Goal: Entertainment & Leisure: Consume media (video, audio)

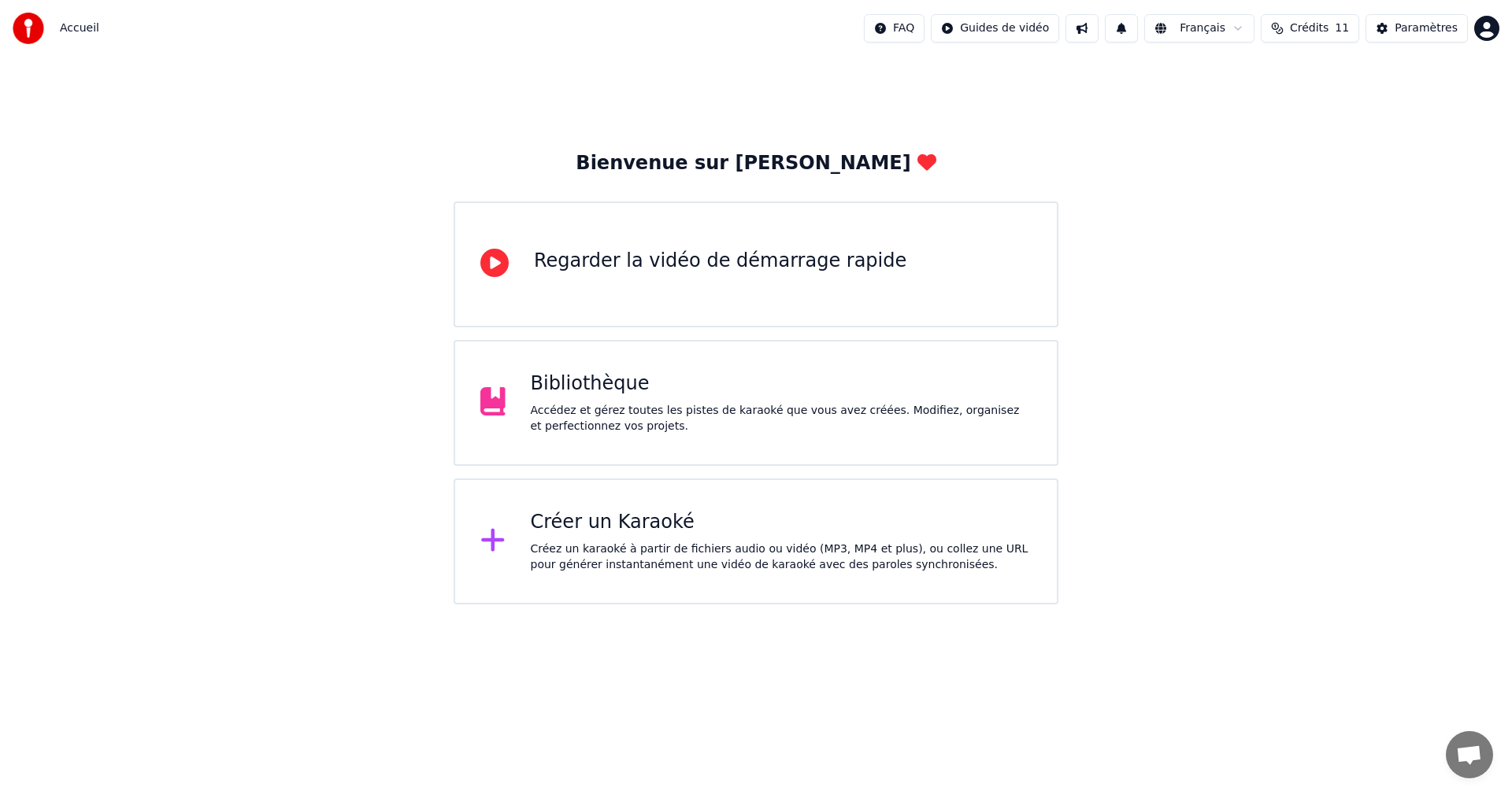
click at [816, 406] on div "Accédez et gérez toutes les pistes de karaoké que vous avez créées. Modifiez, o…" at bounding box center [780, 419] width 501 height 32
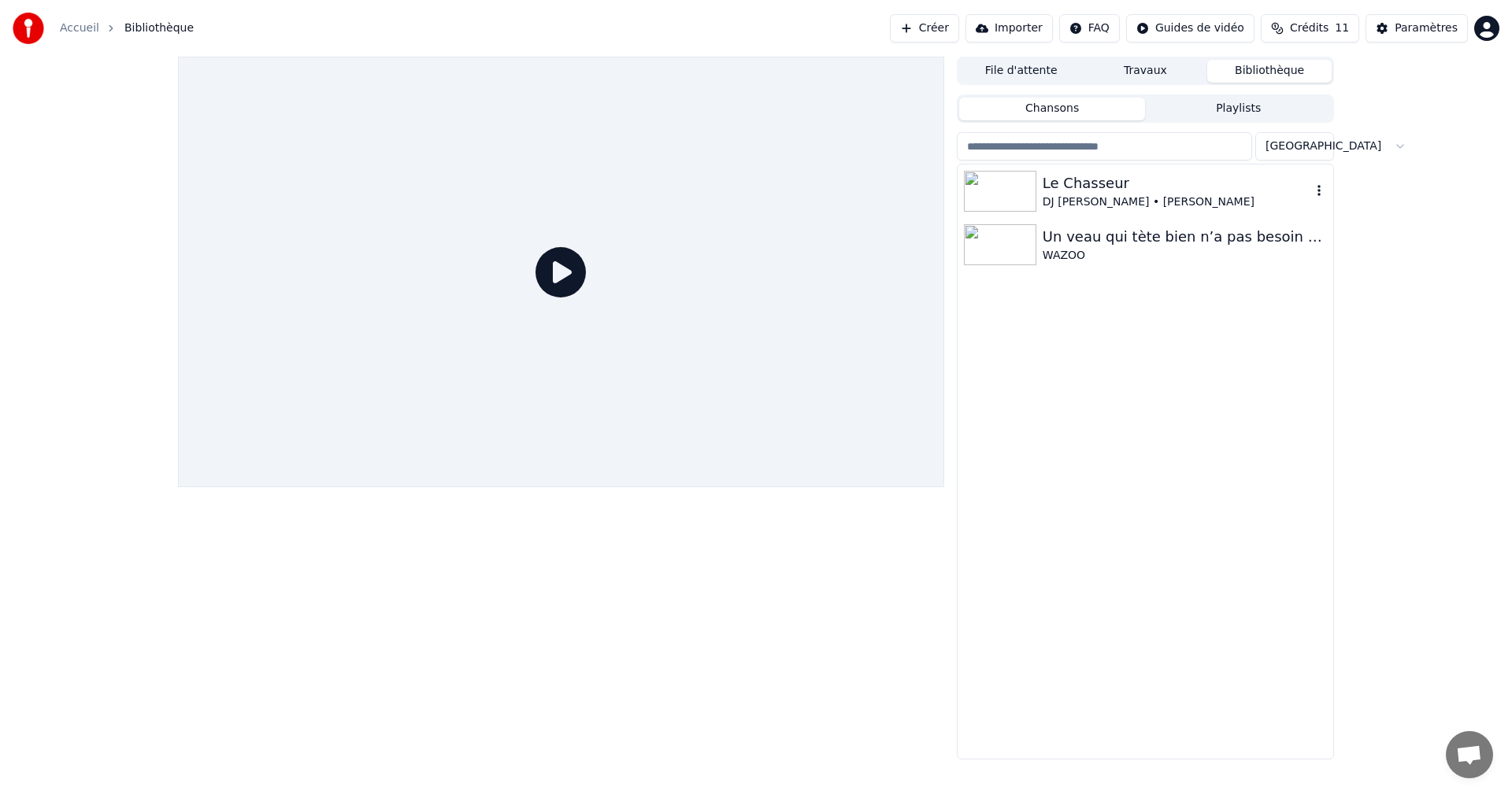
click at [1097, 189] on div "Le Chasseur" at bounding box center [1177, 183] width 268 height 22
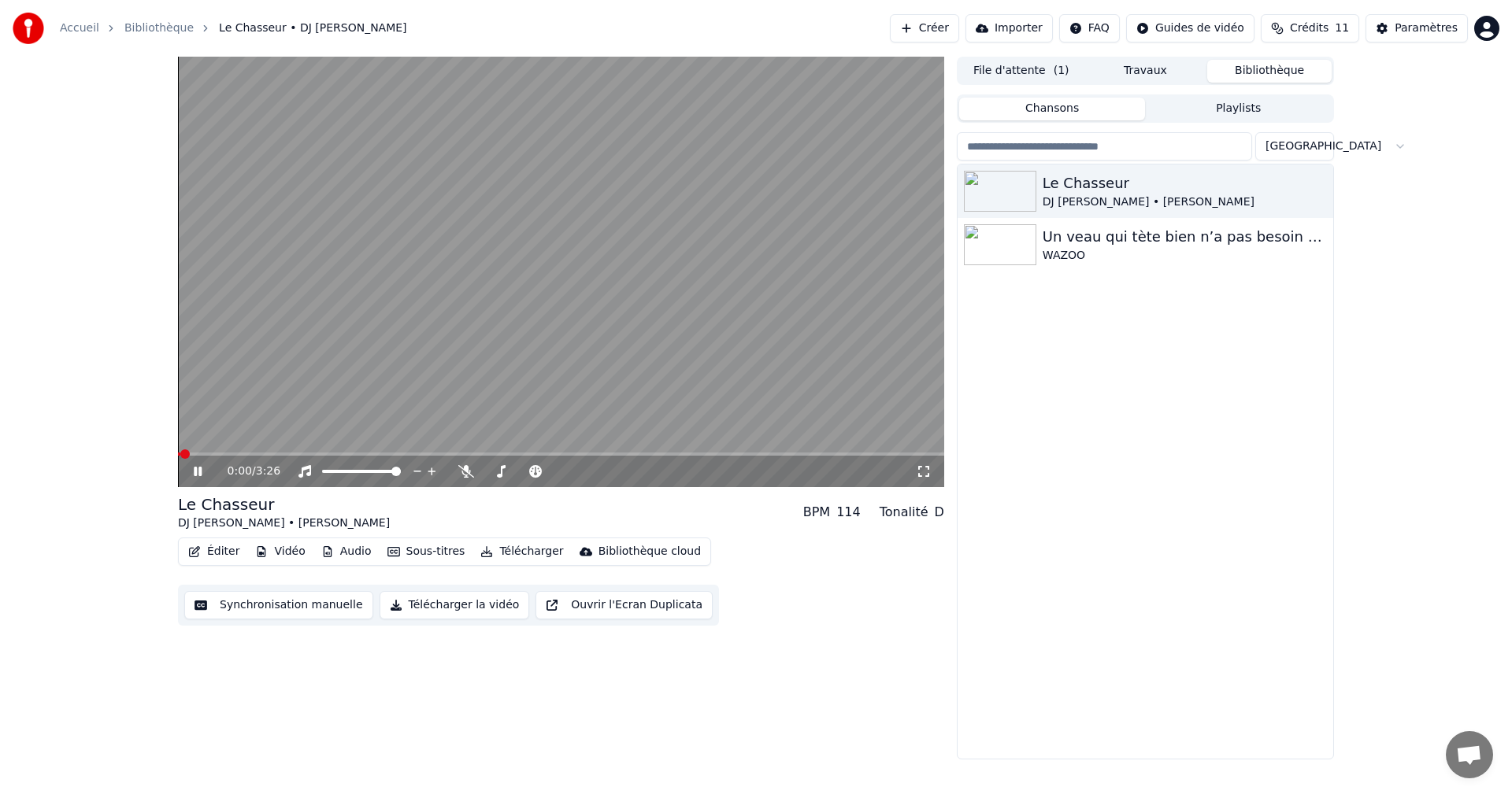
click at [196, 477] on icon at bounding box center [208, 471] width 37 height 13
click at [178, 455] on span at bounding box center [182, 454] width 9 height 9
click at [925, 469] on icon at bounding box center [923, 471] width 15 height 13
click at [198, 469] on icon at bounding box center [198, 471] width 9 height 11
click at [920, 473] on icon at bounding box center [923, 471] width 15 height 13
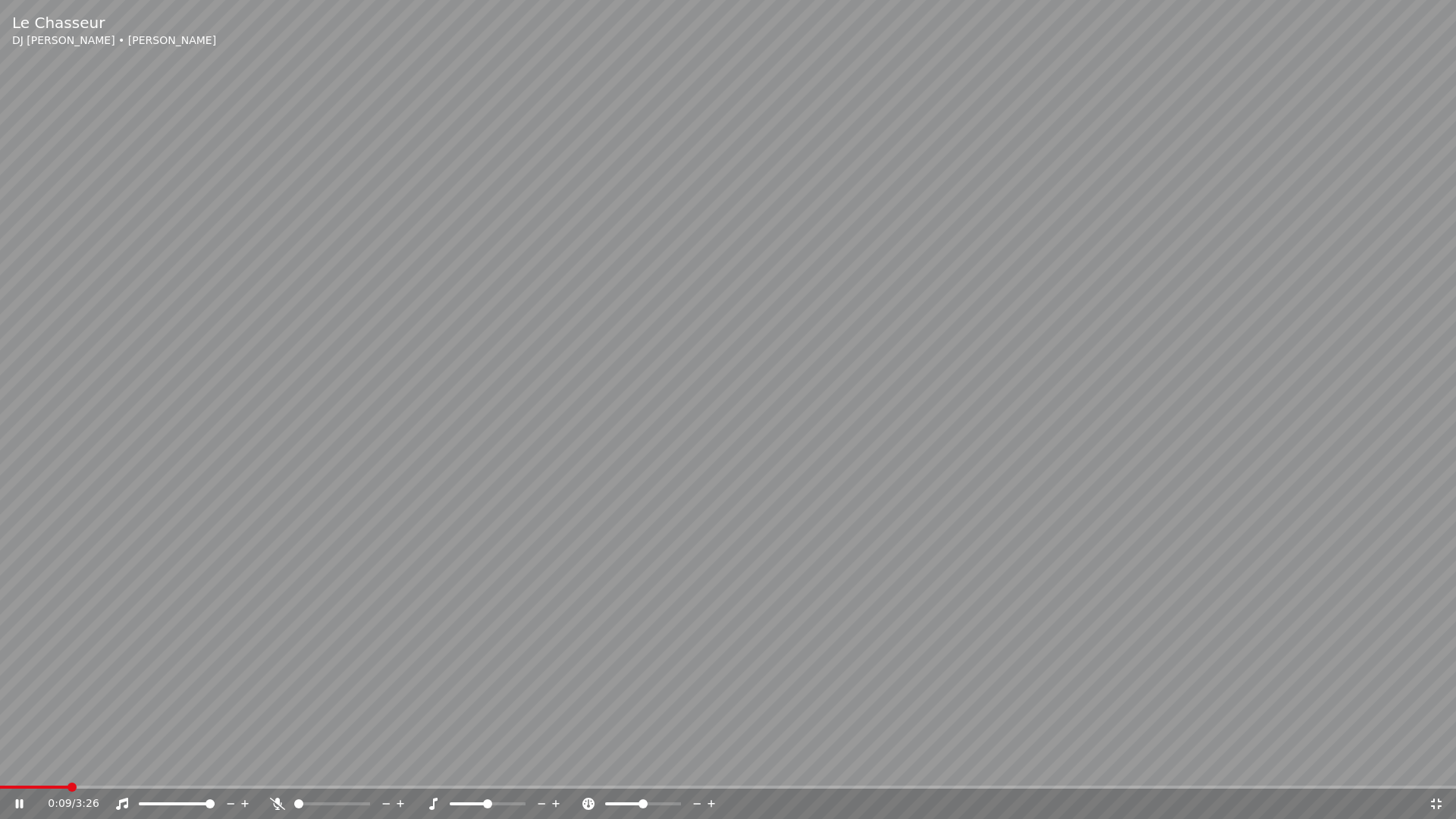
click at [338, 765] on div at bounding box center [347, 803] width 122 height 15
click at [338, 765] on span at bounding box center [332, 803] width 76 height 3
click at [355, 765] on span at bounding box center [354, 804] width 9 height 9
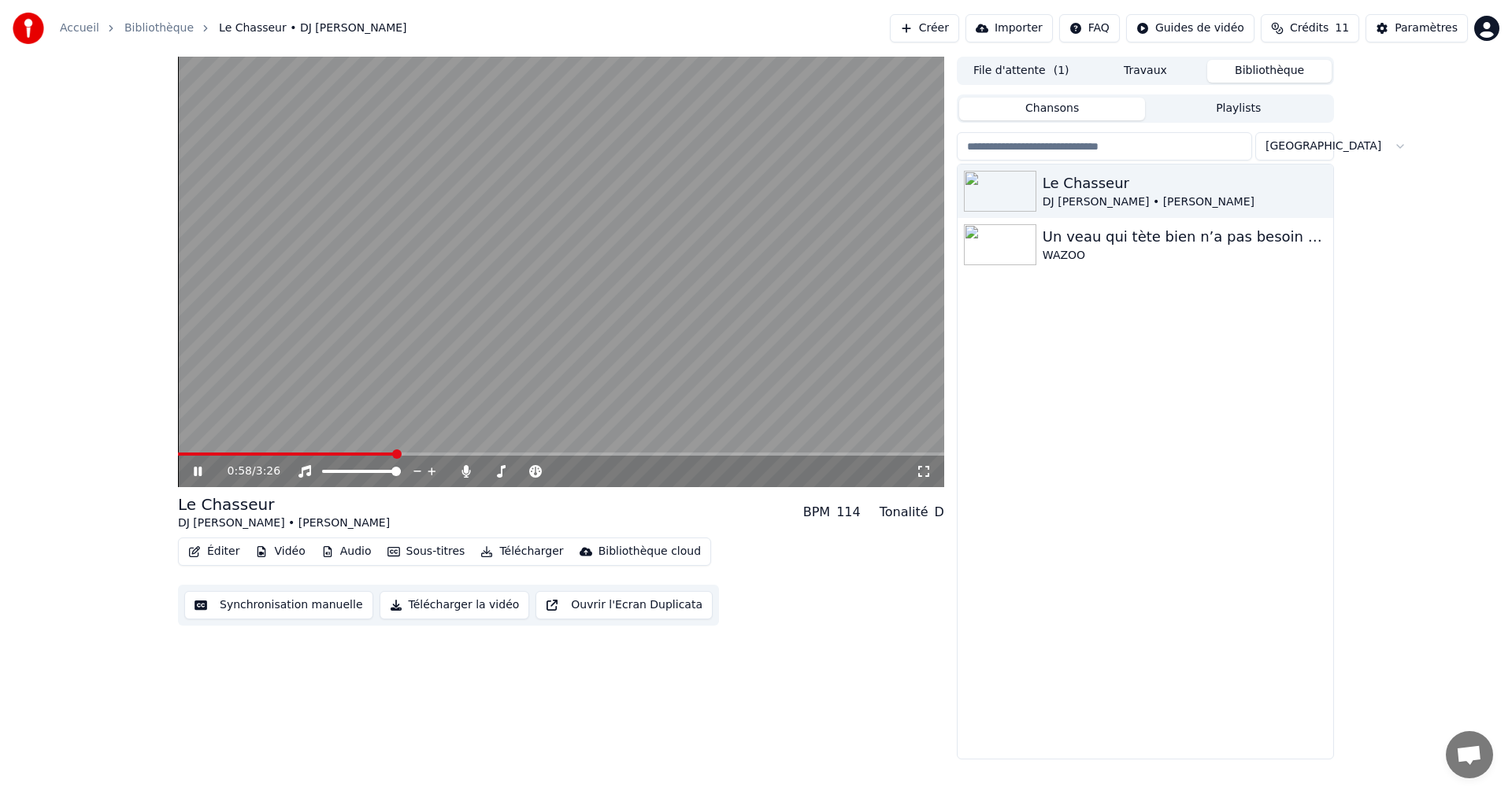
click at [920, 468] on icon at bounding box center [924, 471] width 11 height 11
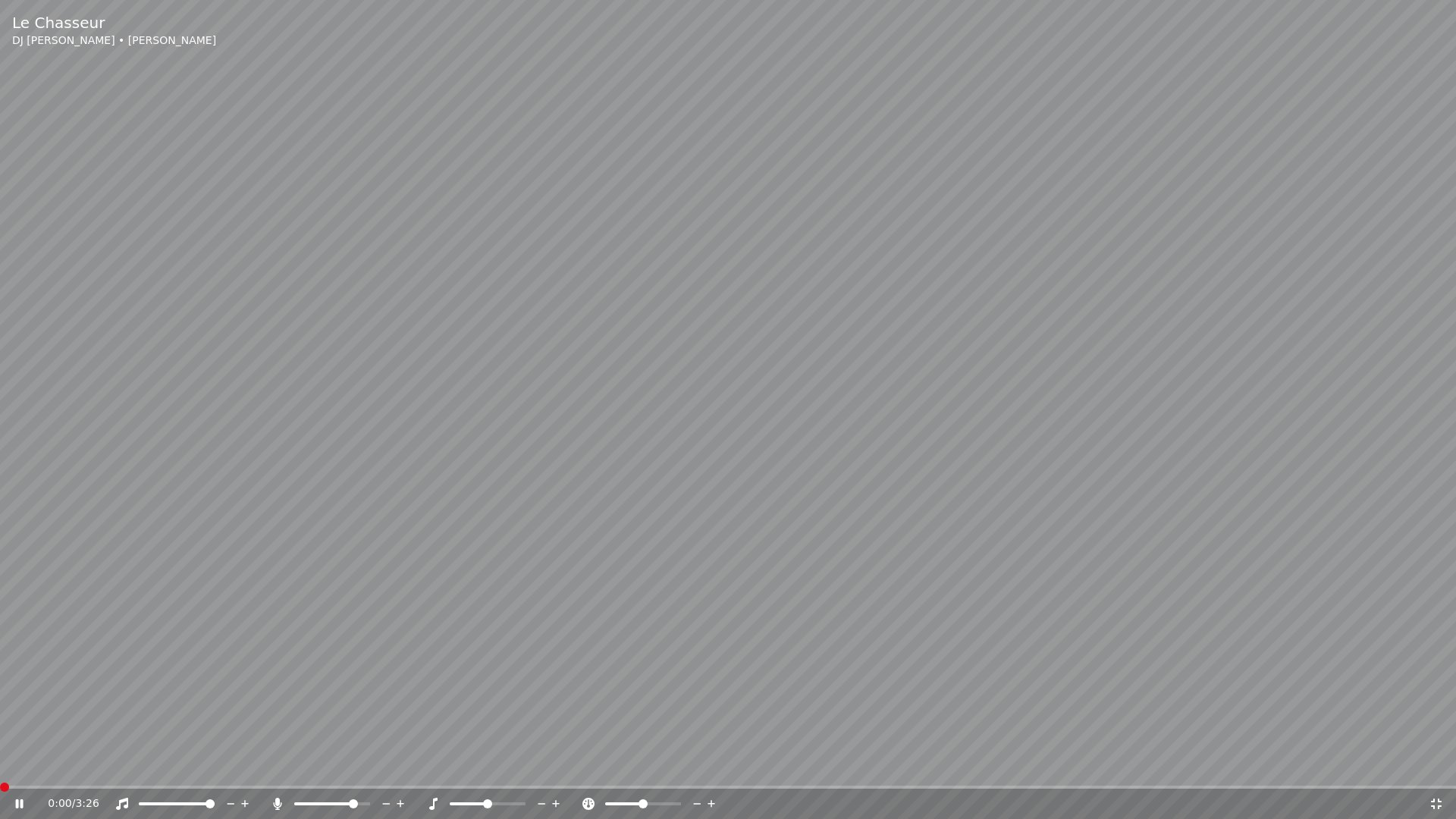
click at [0, 765] on span at bounding box center [4, 787] width 9 height 9
drag, startPoint x: 15, startPoint y: 782, endPoint x: 0, endPoint y: 786, distance: 15.5
click at [0, 765] on div "Le Chasseur DJ [PERSON_NAME] • [PERSON_NAME] 0:01 / 3:26" at bounding box center [728, 410] width 1456 height 819
click at [0, 765] on span at bounding box center [4, 787] width 9 height 9
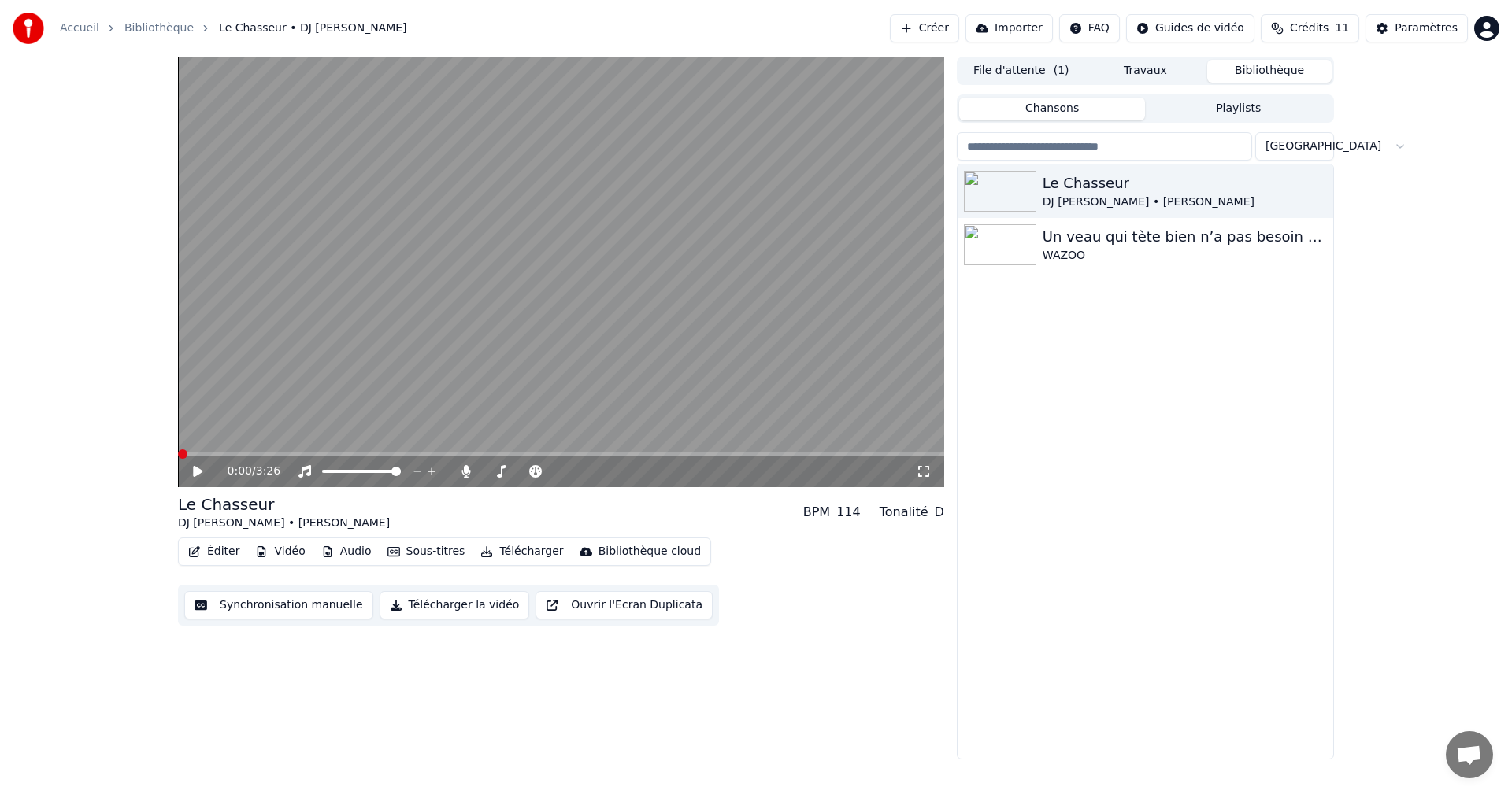
drag, startPoint x: 1444, startPoint y: 542, endPoint x: 1351, endPoint y: 364, distance: 200.8
click at [1443, 541] on div "0:00 / 3:26 Le Chasseur DJ [PERSON_NAME] • [PERSON_NAME] BPM 114 Tonalité D Édi…" at bounding box center [756, 409] width 1512 height 703
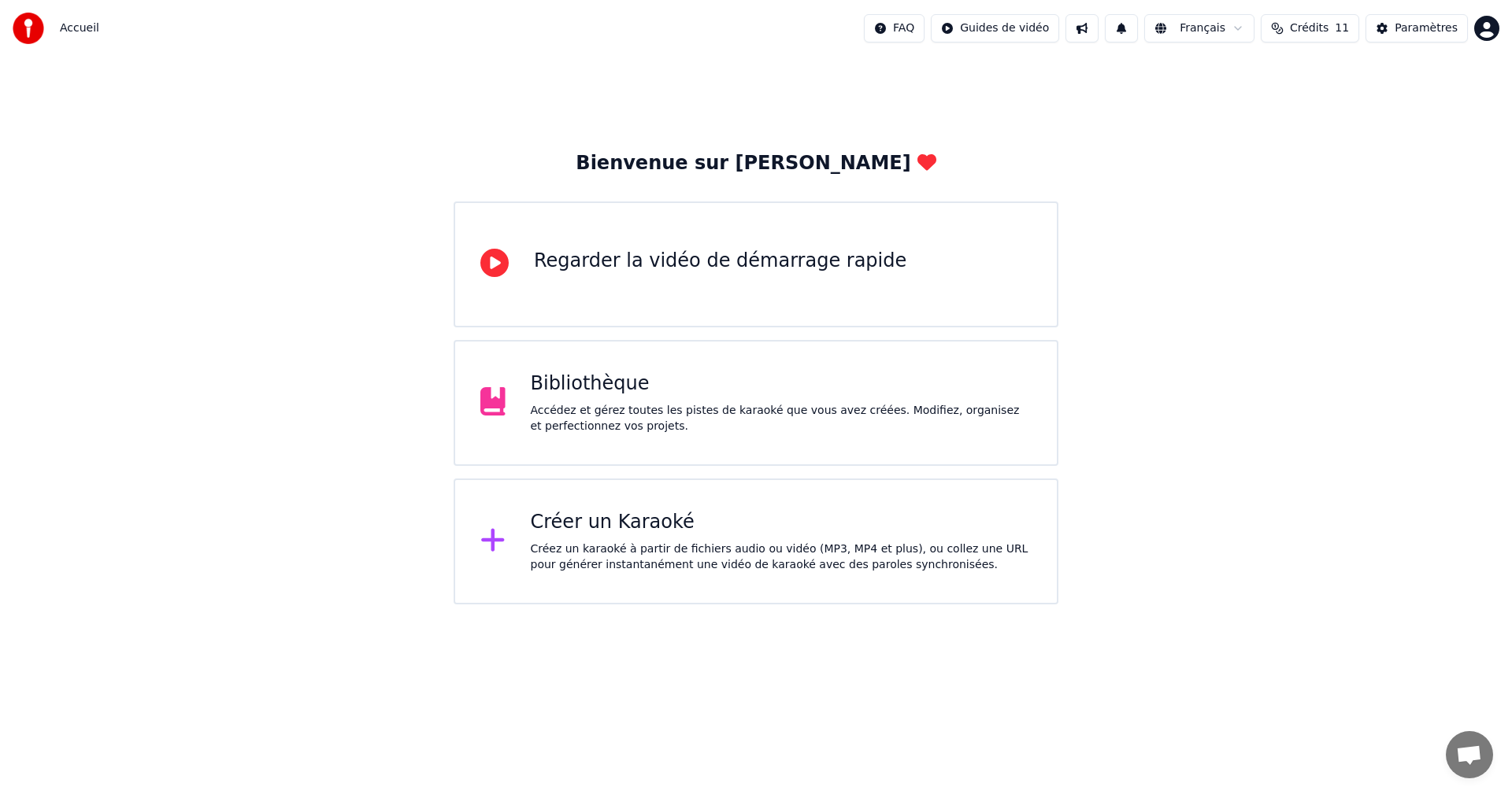
click at [865, 393] on div "Bibliothèque" at bounding box center [780, 384] width 501 height 25
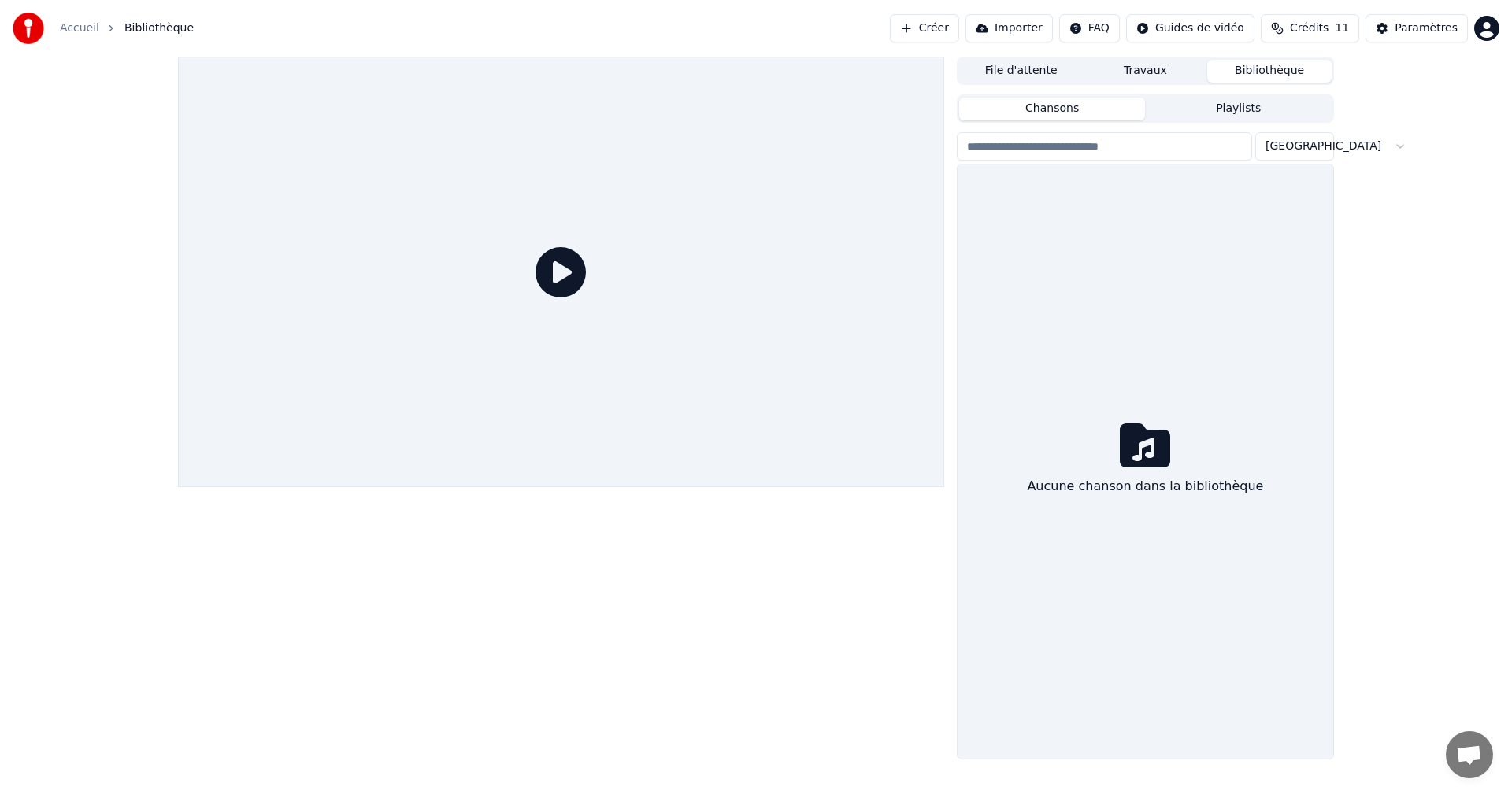
click at [865, 393] on div at bounding box center [560, 272] width 766 height 431
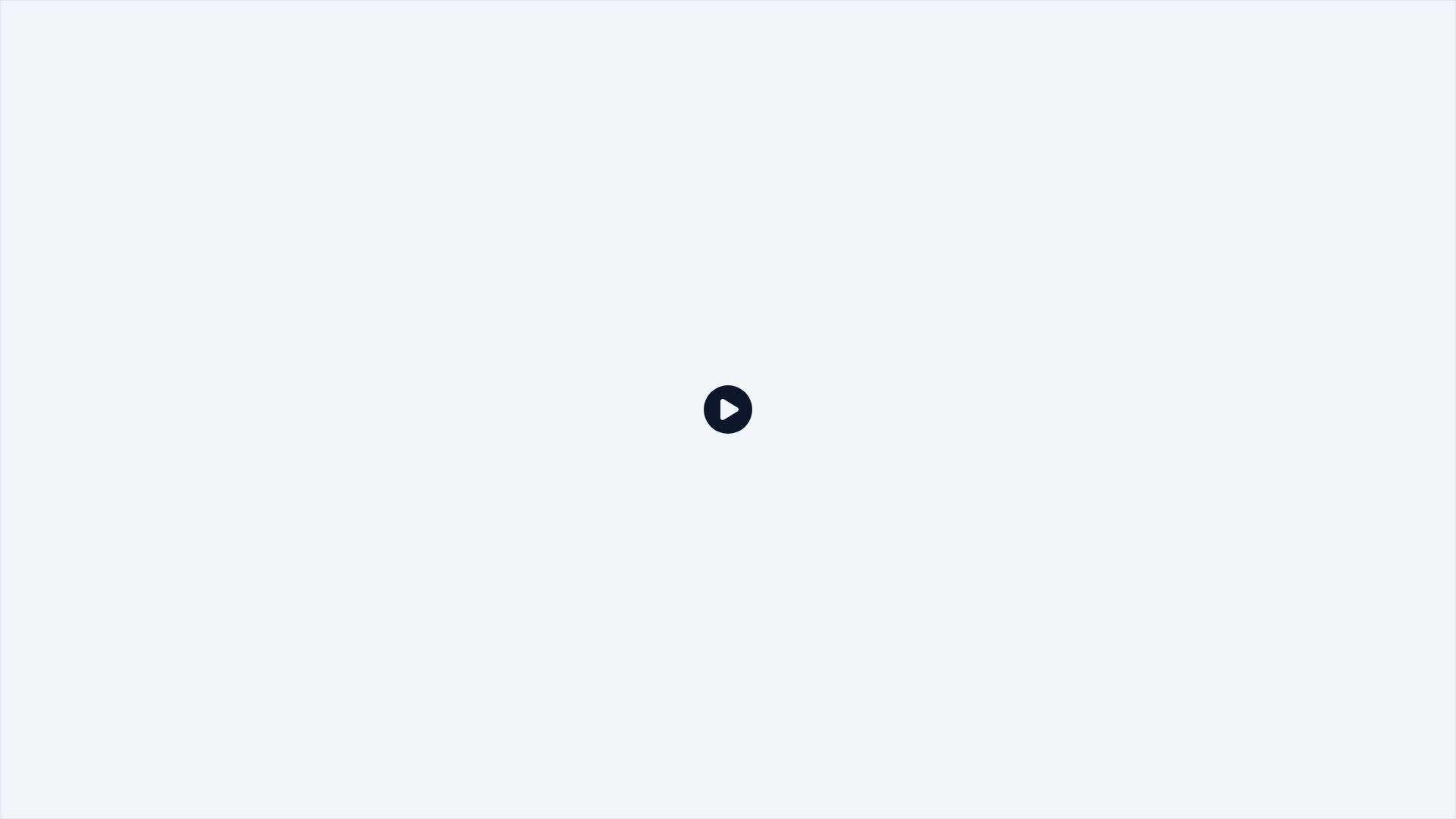
click at [1098, 403] on div at bounding box center [728, 410] width 1456 height 819
click at [742, 405] on icon at bounding box center [728, 410] width 49 height 49
click at [1436, 0] on div at bounding box center [728, 410] width 1456 height 819
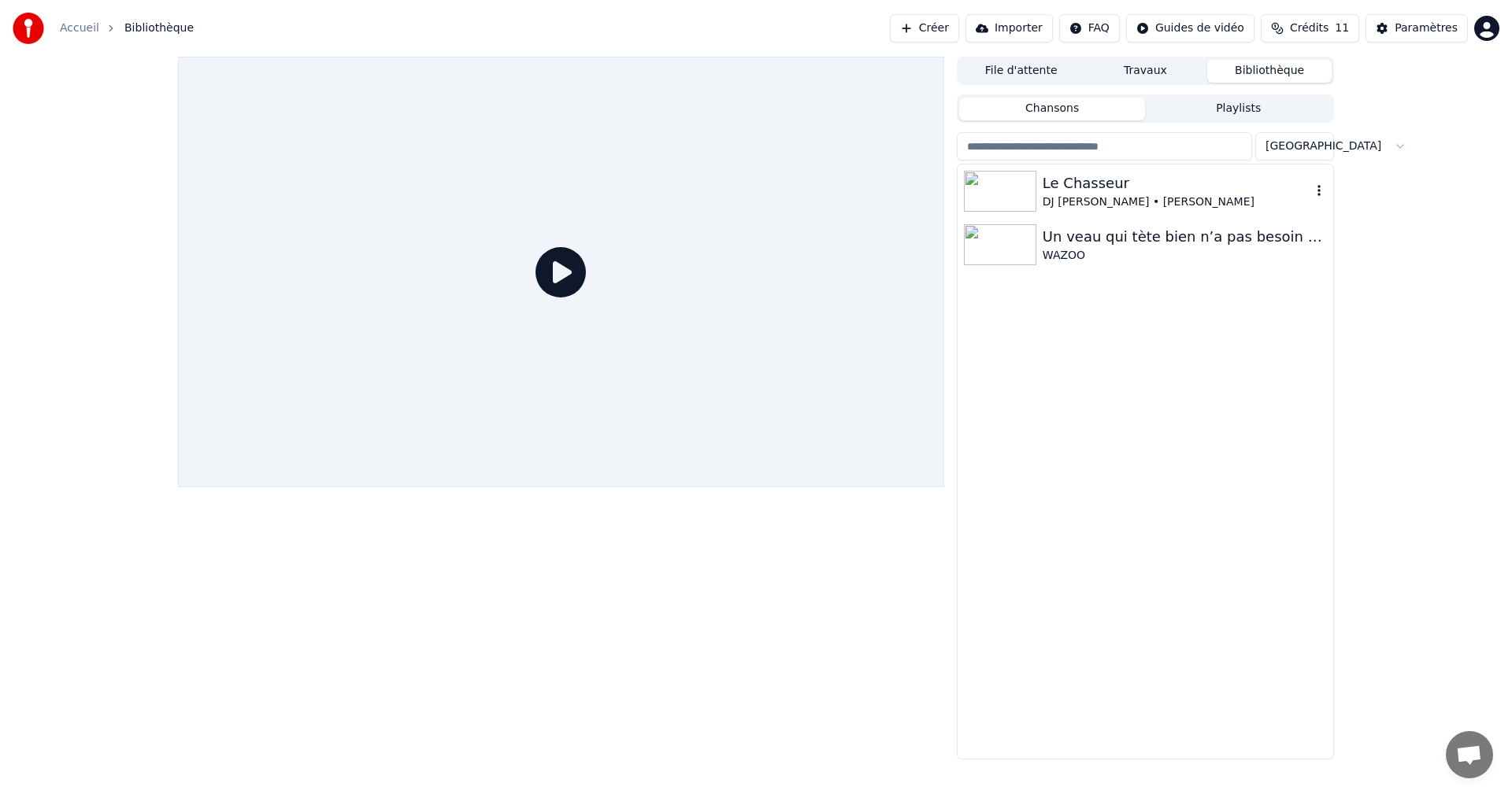
click at [1066, 192] on div "Le Chasseur" at bounding box center [1177, 183] width 268 height 22
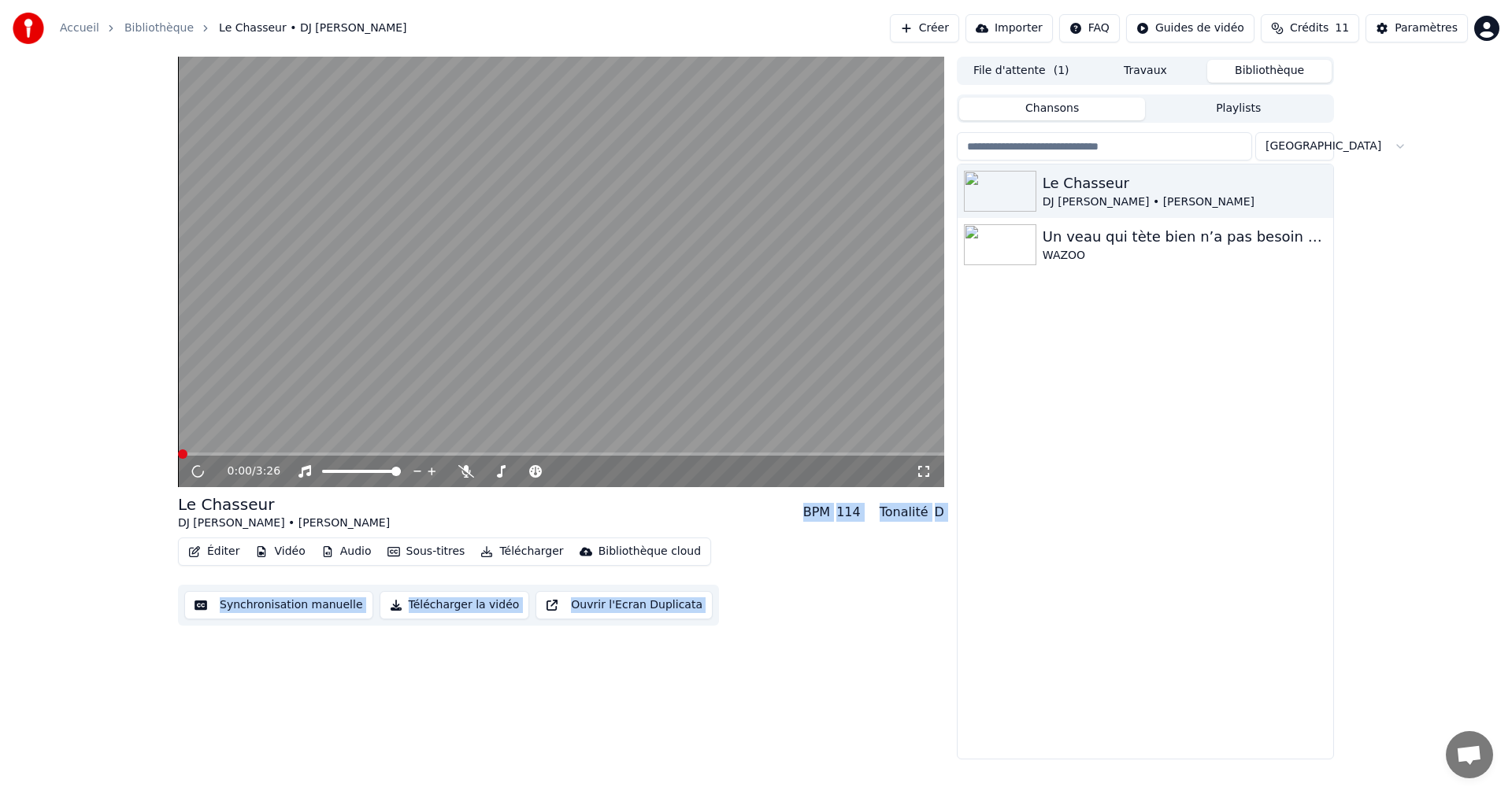
click at [867, 570] on div "Éditer Vidéo Audio Sous-titres Télécharger Bibliothèque cloud Synchronisation m…" at bounding box center [560, 581] width 766 height 88
click at [1041, 534] on div "Le Chasseur DJ [PERSON_NAME] • [PERSON_NAME] Un veau qui tète bien n’a pas beso…" at bounding box center [1145, 462] width 375 height 595
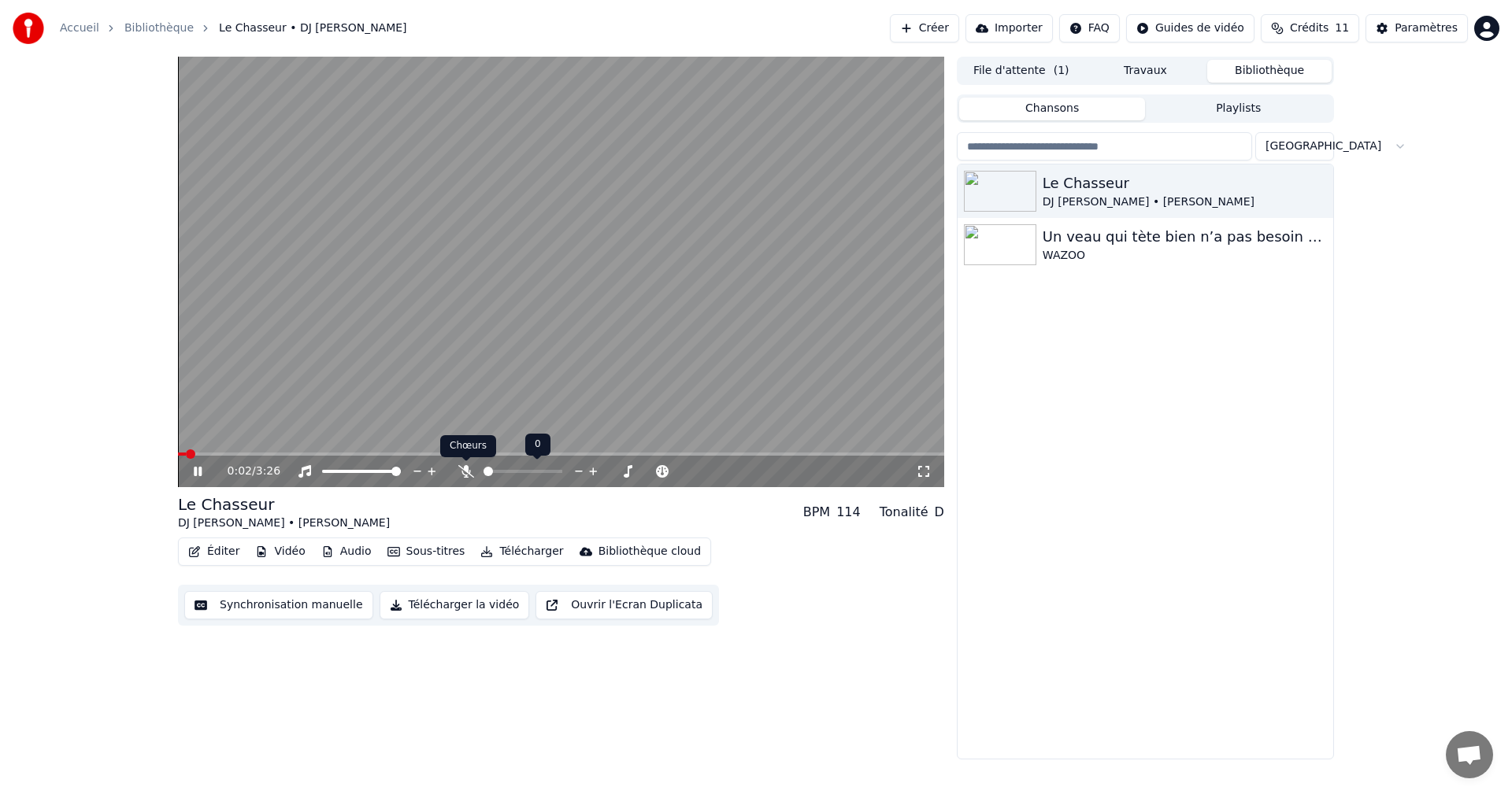
click at [466, 460] on icon at bounding box center [465, 456] width 11 height 11
click at [499, 474] on div at bounding box center [538, 471] width 127 height 15
click at [503, 468] on div at bounding box center [538, 471] width 127 height 15
click at [528, 468] on div at bounding box center [538, 471] width 127 height 15
click at [529, 470] on div at bounding box center [538, 471] width 127 height 15
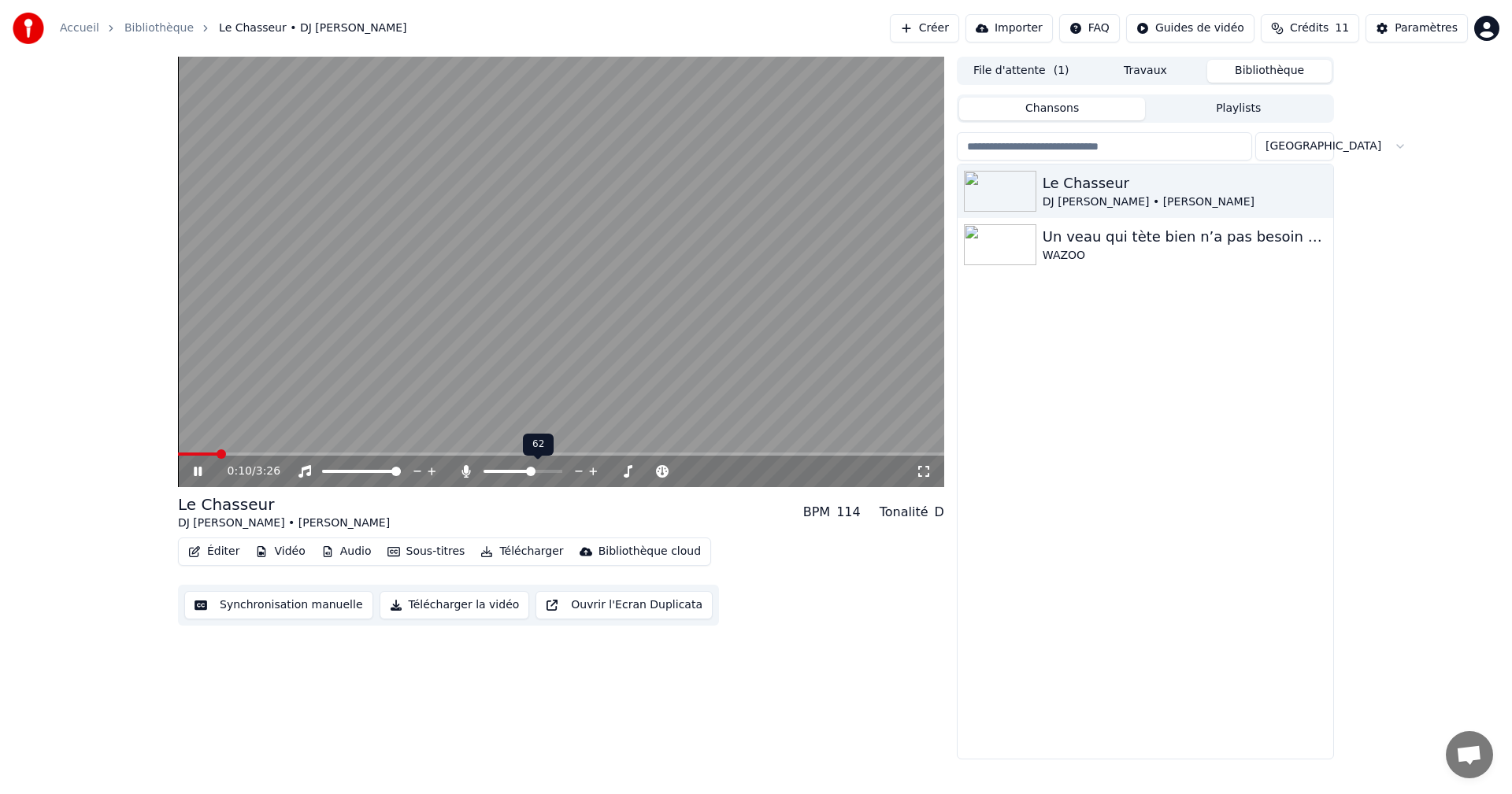
click at [527, 470] on span at bounding box center [530, 471] width 9 height 9
click at [199, 475] on icon at bounding box center [208, 471] width 37 height 13
click at [178, 459] on span at bounding box center [182, 454] width 9 height 9
click at [1408, 34] on div "Paramètres" at bounding box center [1425, 28] width 63 height 15
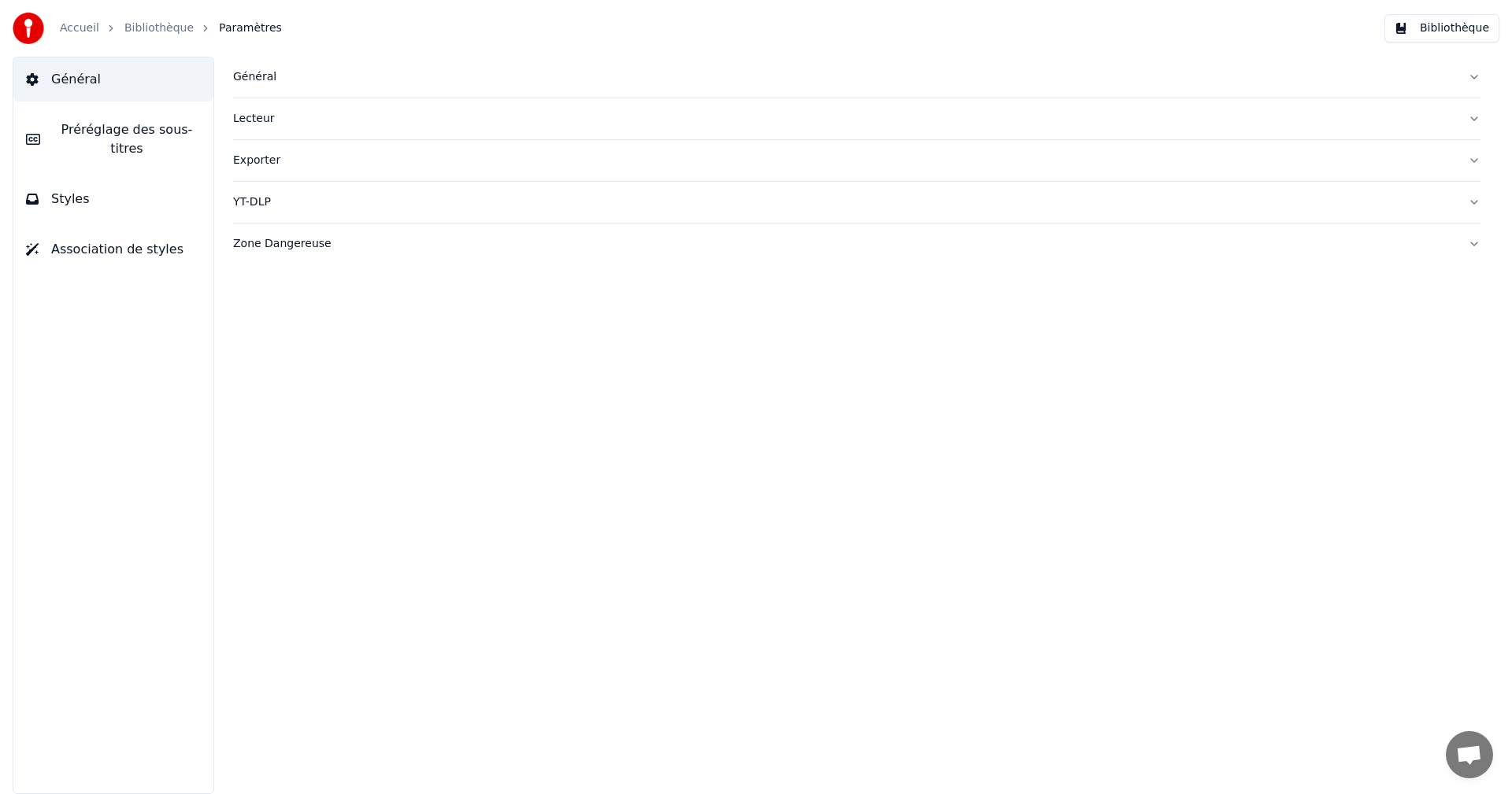
click at [263, 127] on button "Lecteur" at bounding box center [857, 119] width 1247 height 41
click at [251, 123] on div "Lecteur" at bounding box center [844, 118] width 1222 height 15
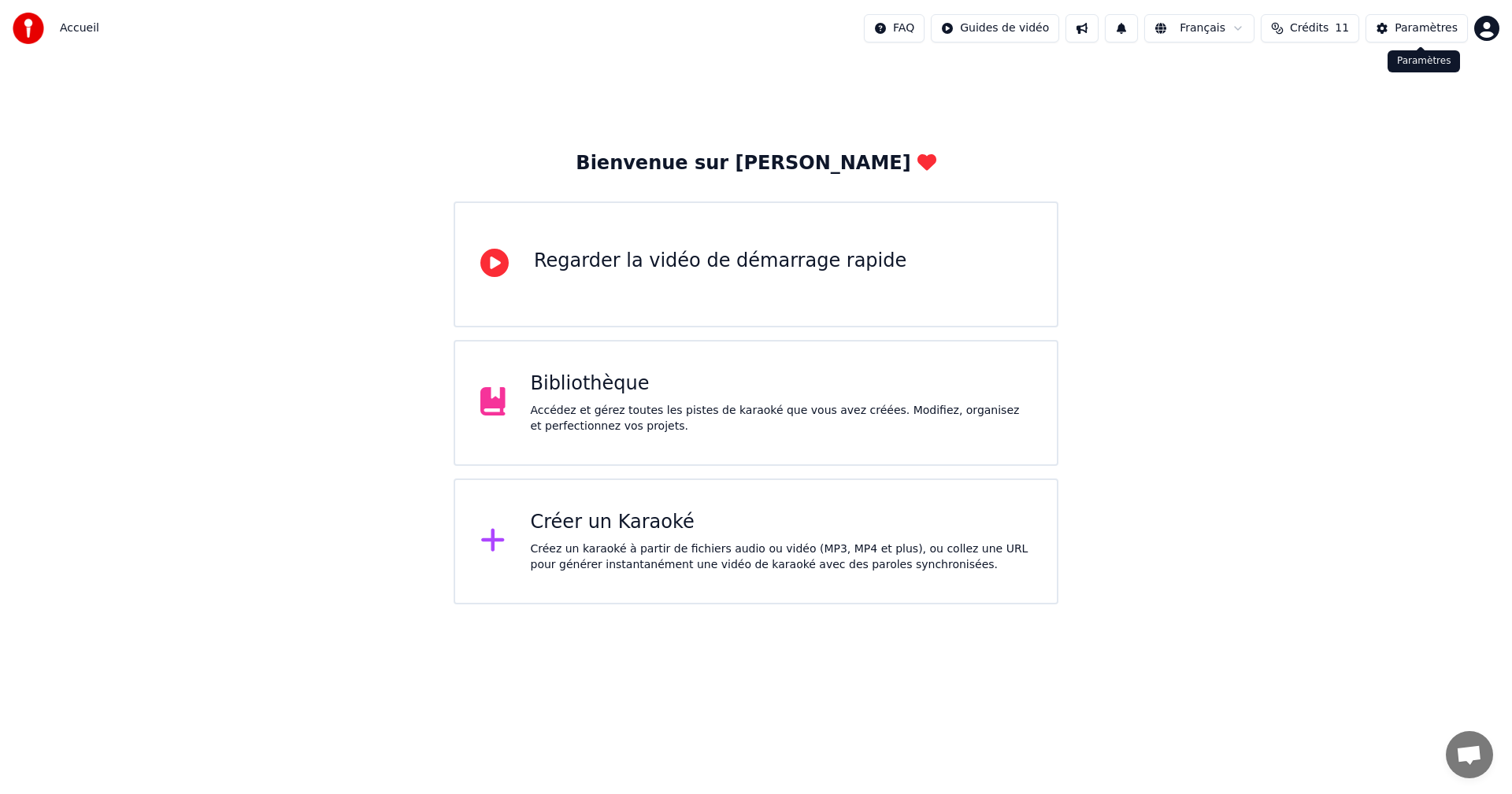
click at [1401, 33] on div "Paramètres" at bounding box center [1425, 28] width 63 height 15
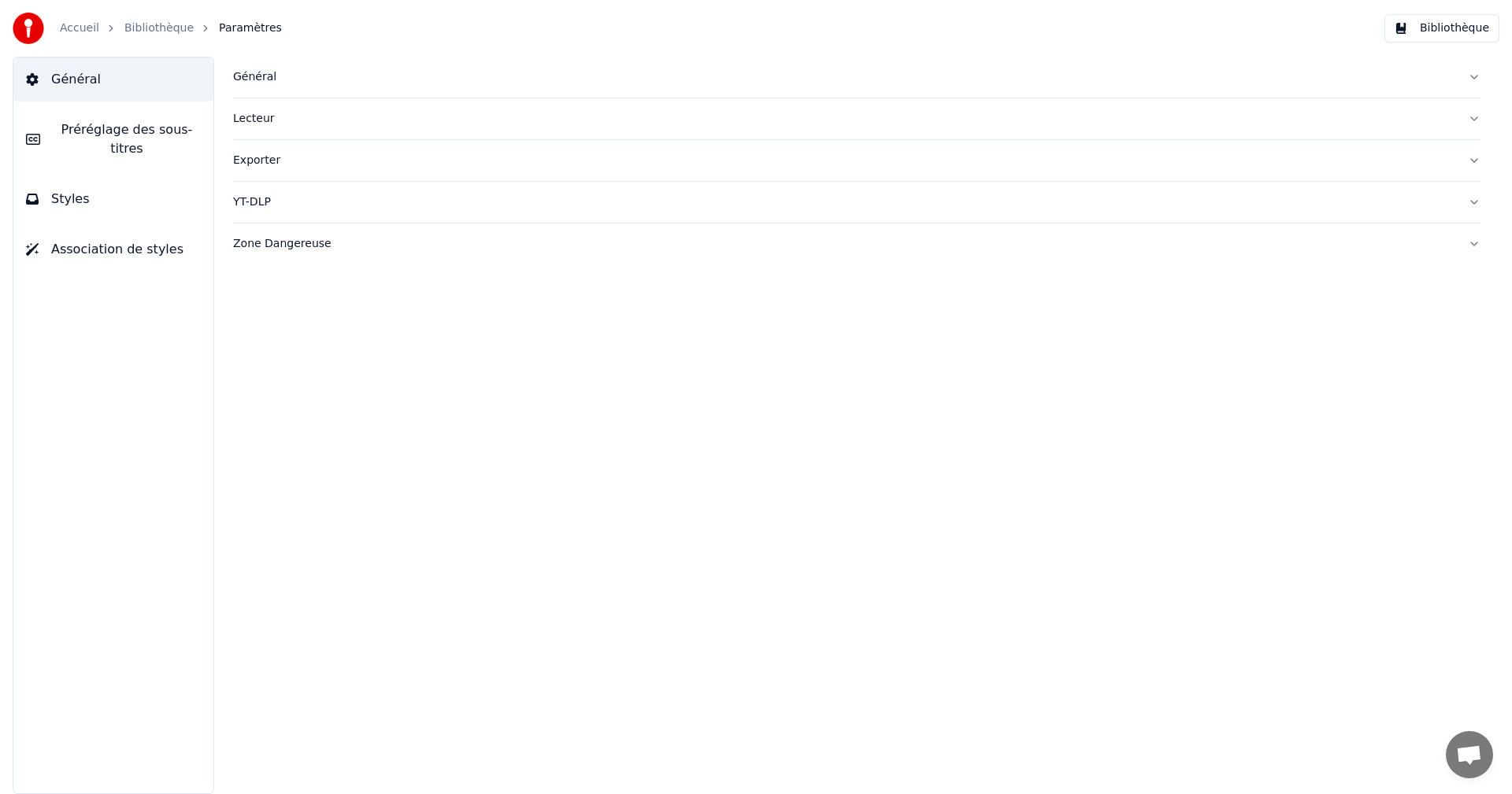
click at [257, 117] on div "Lecteur" at bounding box center [844, 118] width 1222 height 15
click at [267, 75] on div "Général" at bounding box center [844, 76] width 1222 height 15
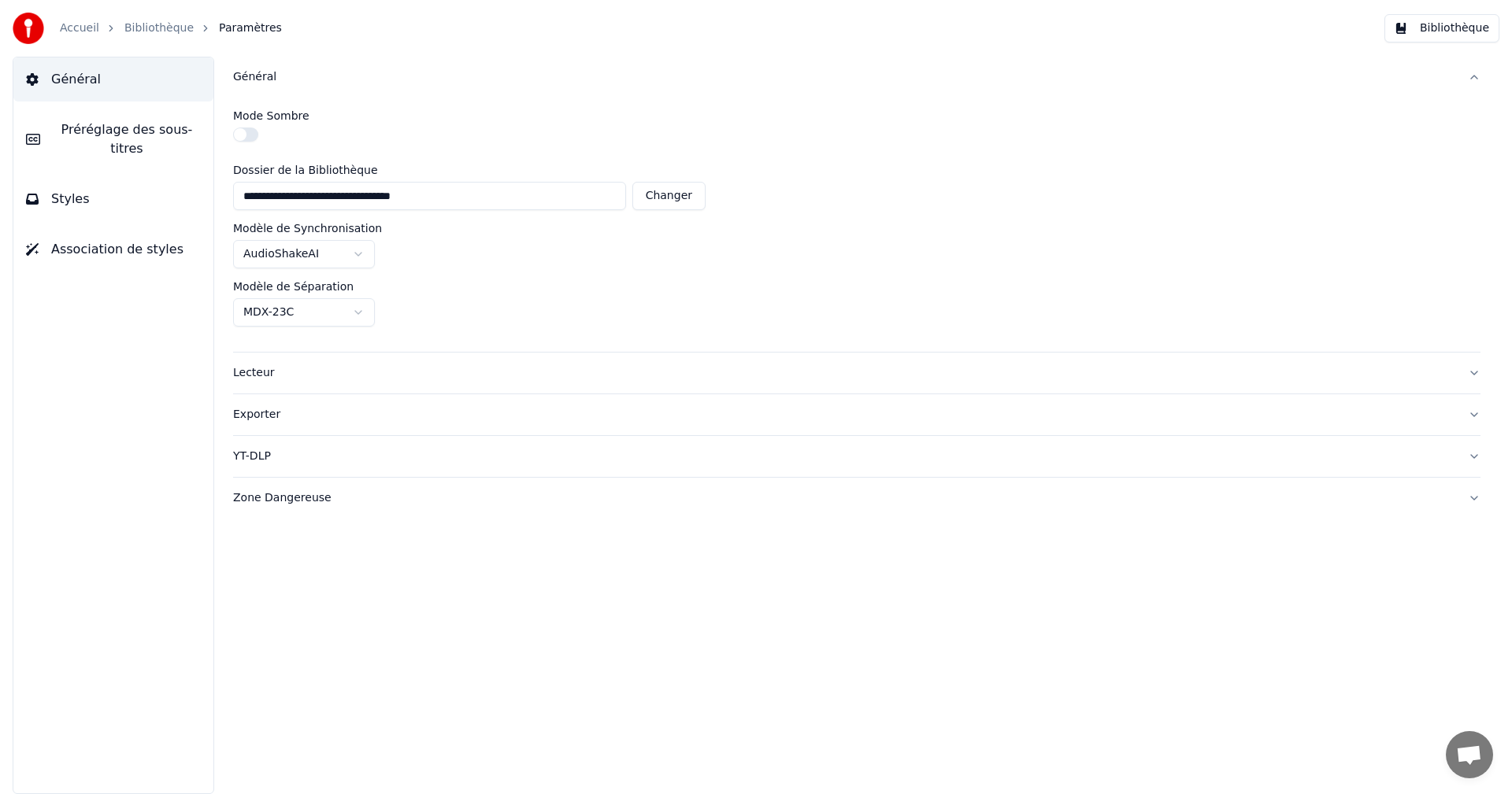
click at [666, 197] on button "Changer" at bounding box center [668, 196] width 73 height 28
click at [1427, 28] on button "Bibliothèque" at bounding box center [1441, 28] width 115 height 28
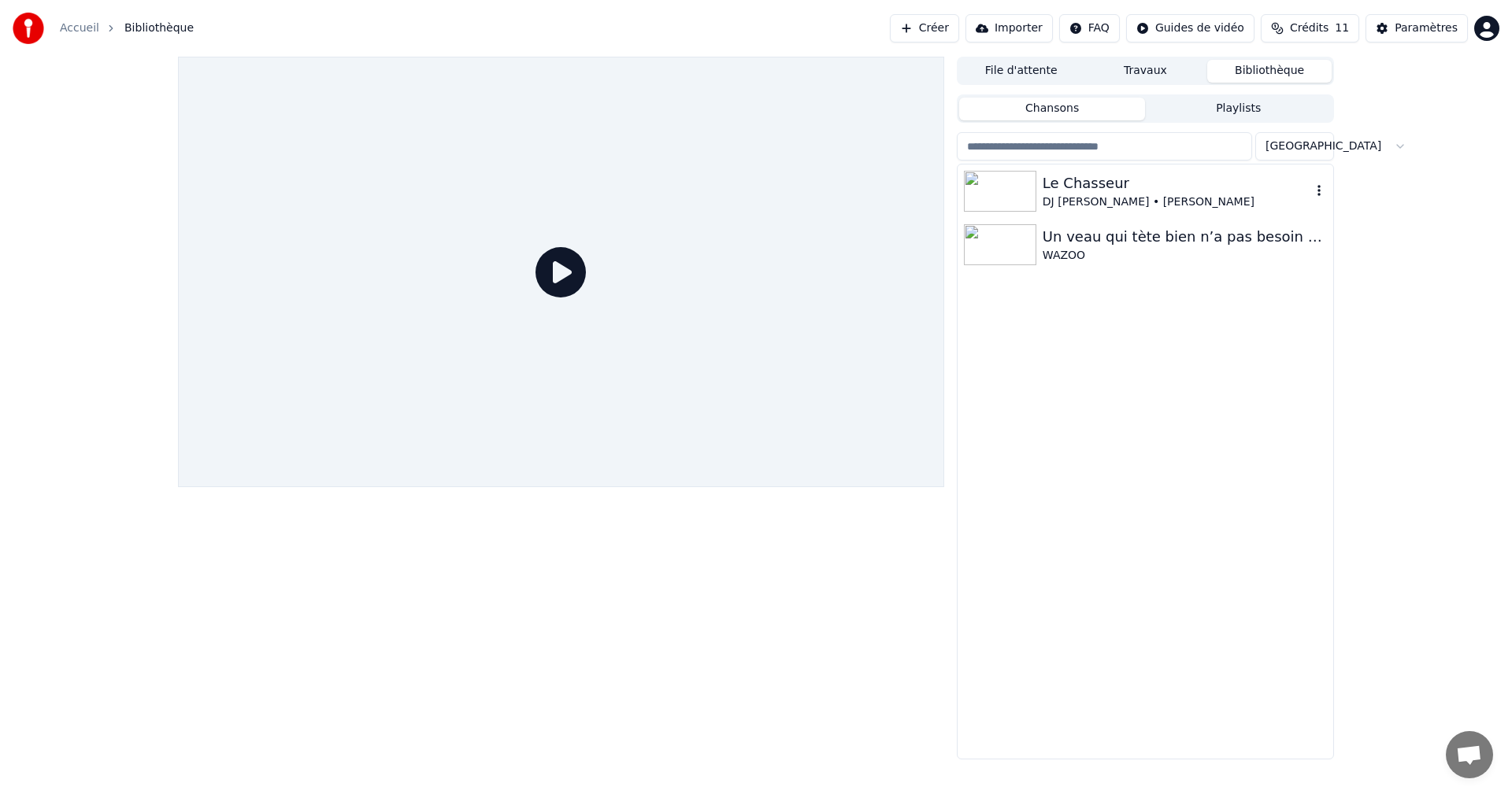
click at [1066, 181] on div "Le Chasseur" at bounding box center [1177, 183] width 268 height 22
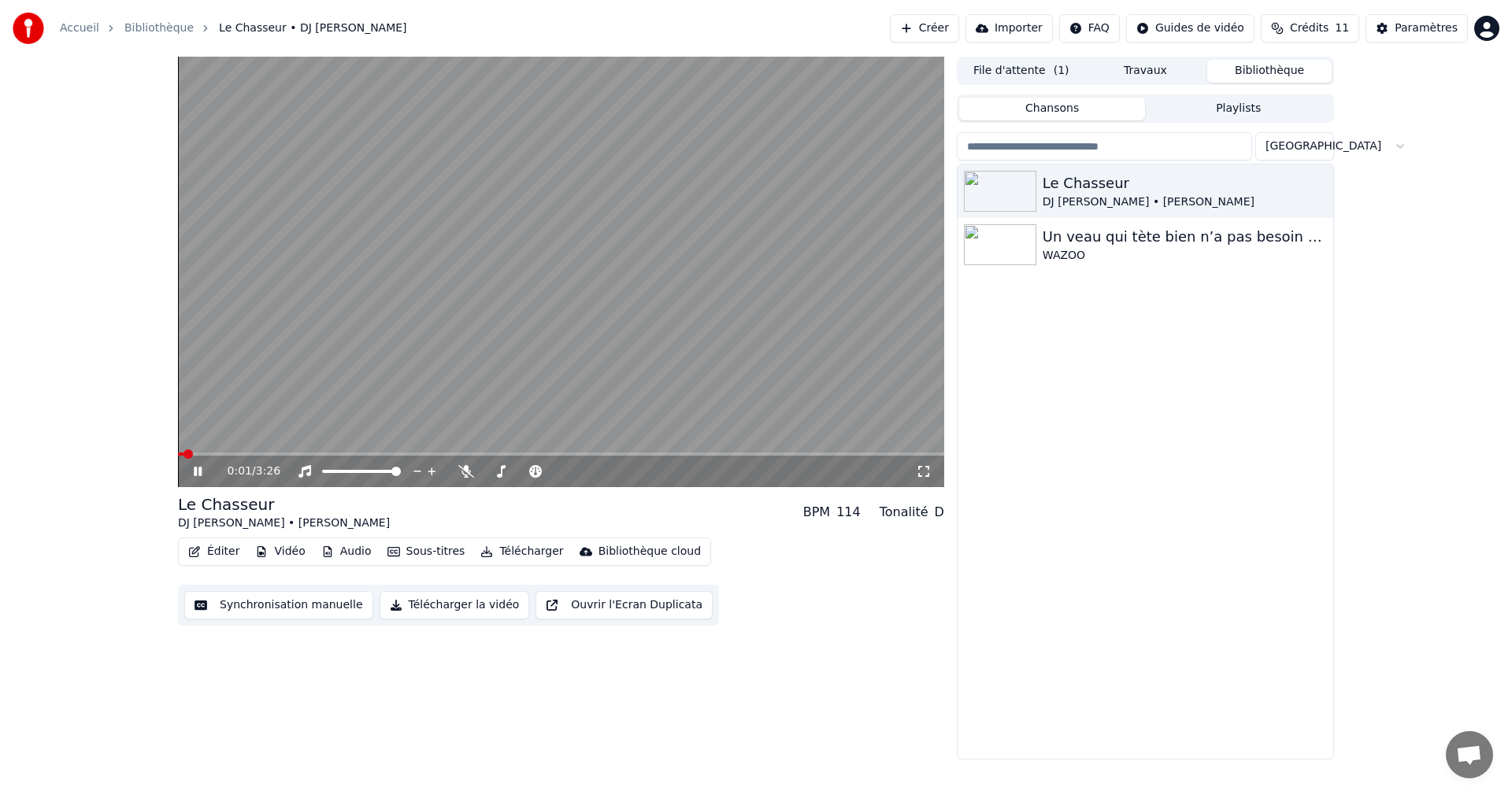
click at [195, 470] on icon at bounding box center [198, 471] width 8 height 9
click at [178, 459] on span at bounding box center [182, 454] width 9 height 9
click at [465, 467] on icon at bounding box center [466, 471] width 15 height 13
click at [195, 470] on icon at bounding box center [198, 471] width 9 height 11
click at [926, 464] on div "0:05 / 3:26" at bounding box center [560, 471] width 753 height 15
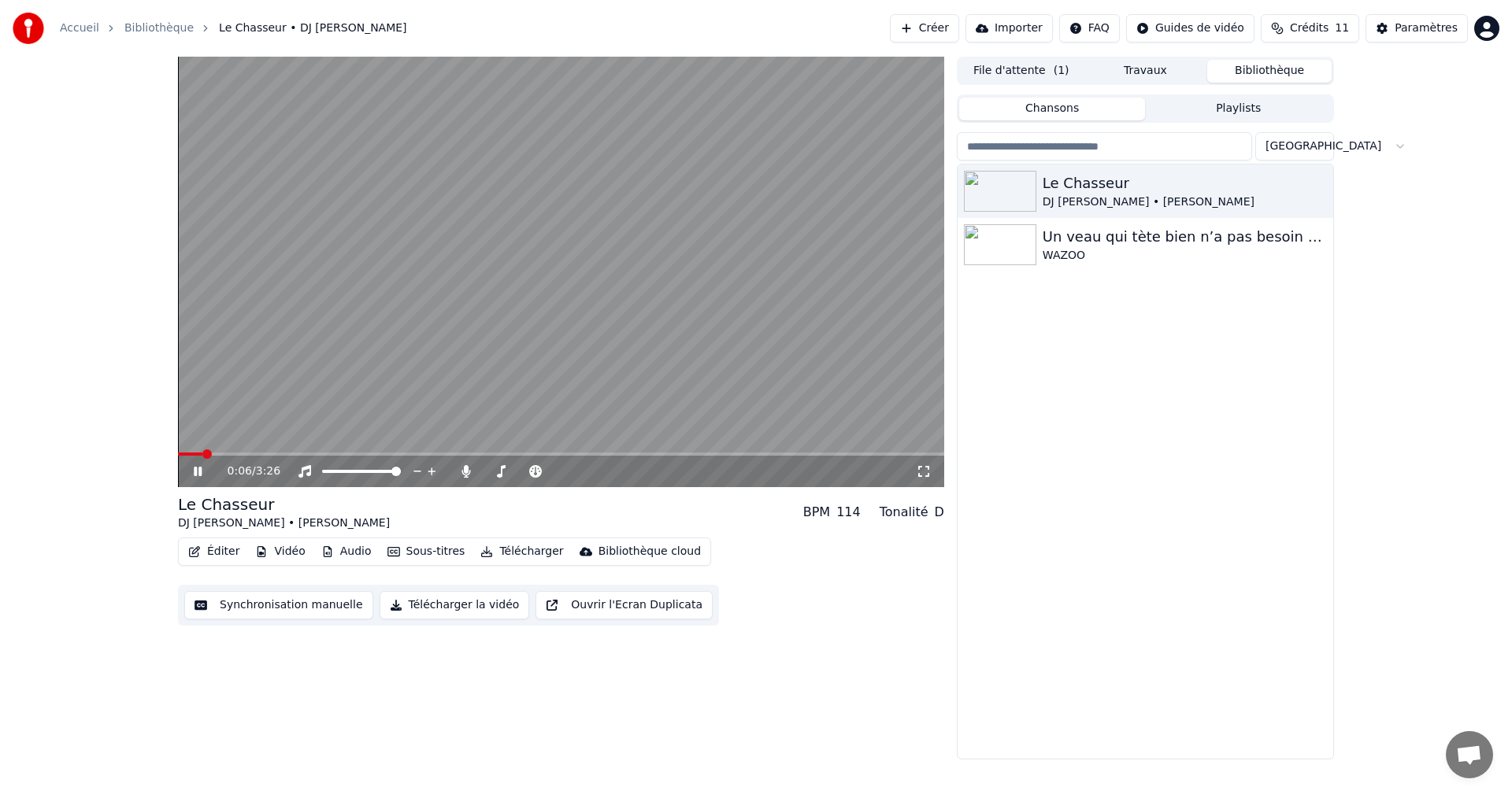
click at [920, 466] on icon at bounding box center [923, 471] width 15 height 13
click at [193, 477] on icon at bounding box center [208, 471] width 37 height 13
click at [1068, 370] on div "Le Chasseur DJ [PERSON_NAME] • [PERSON_NAME] Un veau qui tète bien n’a pas beso…" at bounding box center [1145, 462] width 375 height 595
